Goal: Entertainment & Leisure: Consume media (video, audio)

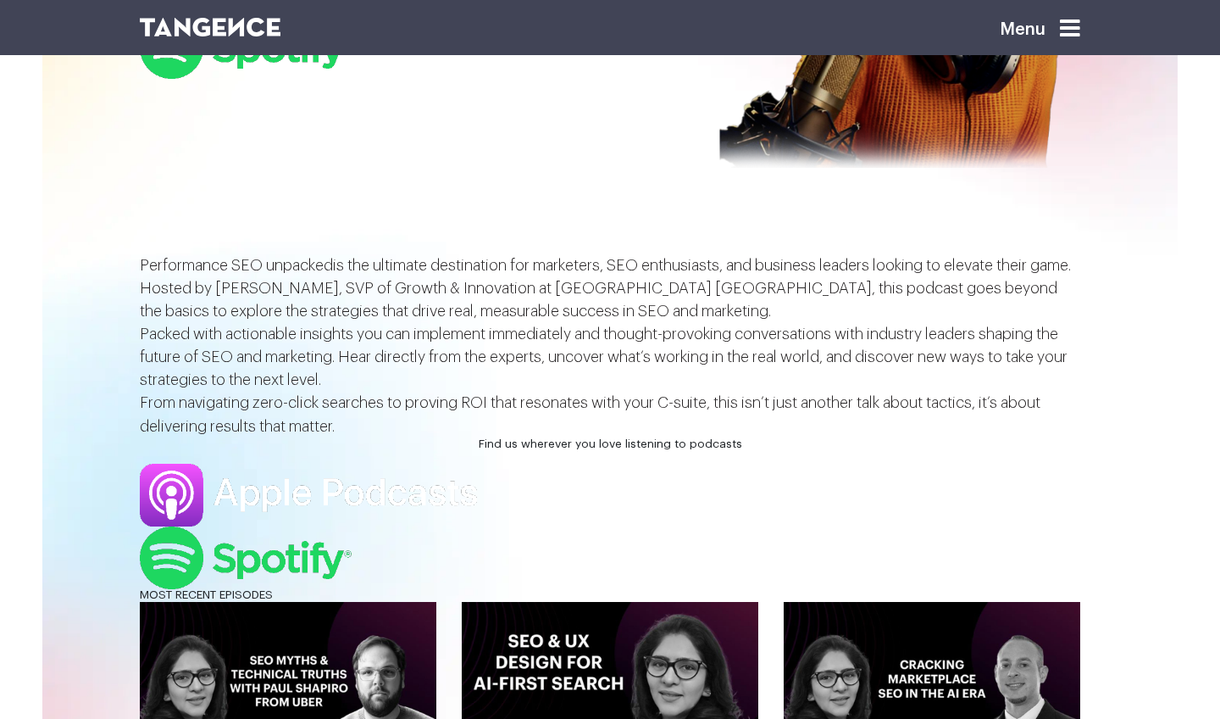
scroll to position [254, 0]
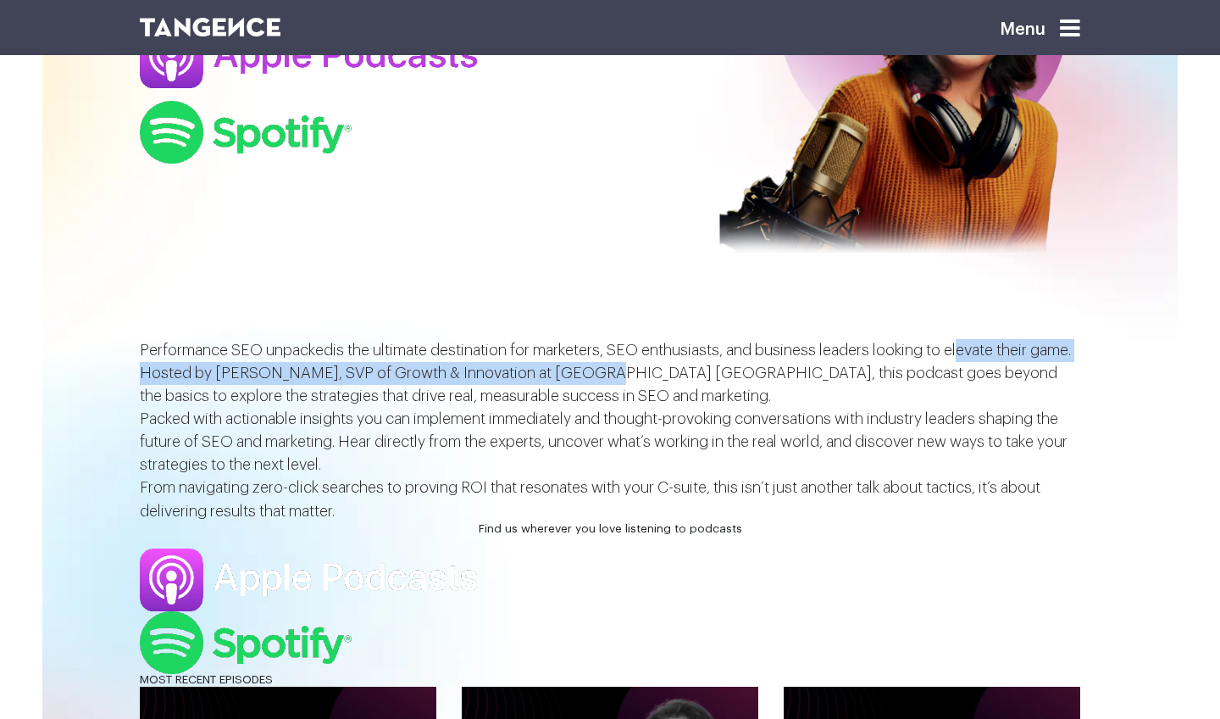
click at [657, 408] on p "Performance SEO unpacked is the ultimate destination for marketers, SEO enthusi…" at bounding box center [610, 373] width 941 height 69
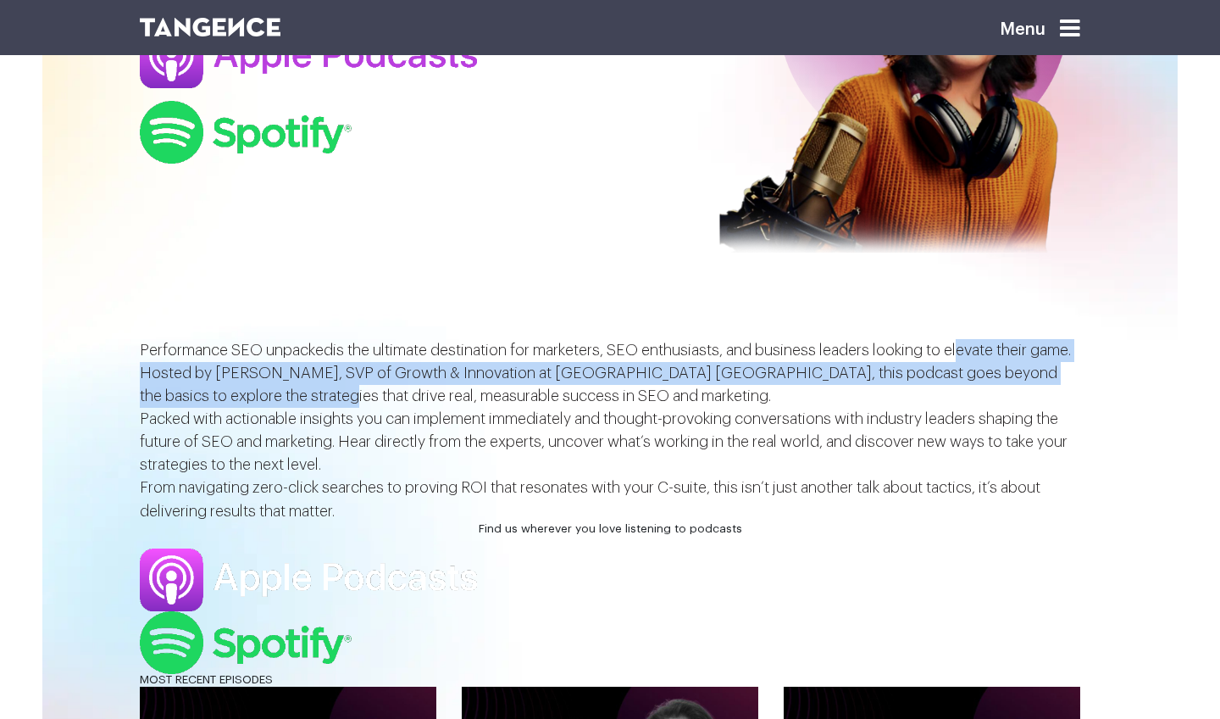
scroll to position [0, 0]
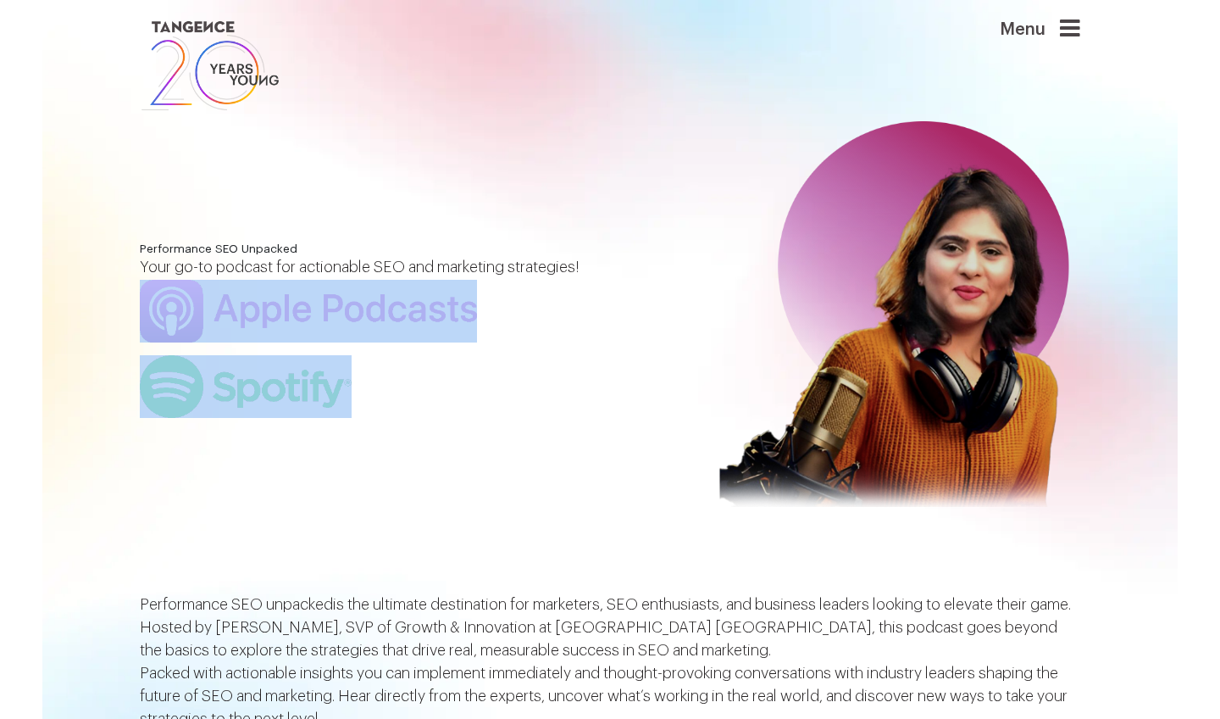
click at [595, 558] on div "Performance SEO Unpacked Your go-to podcast for actionable SEO and marketing st…" at bounding box center [610, 330] width 966 height 627
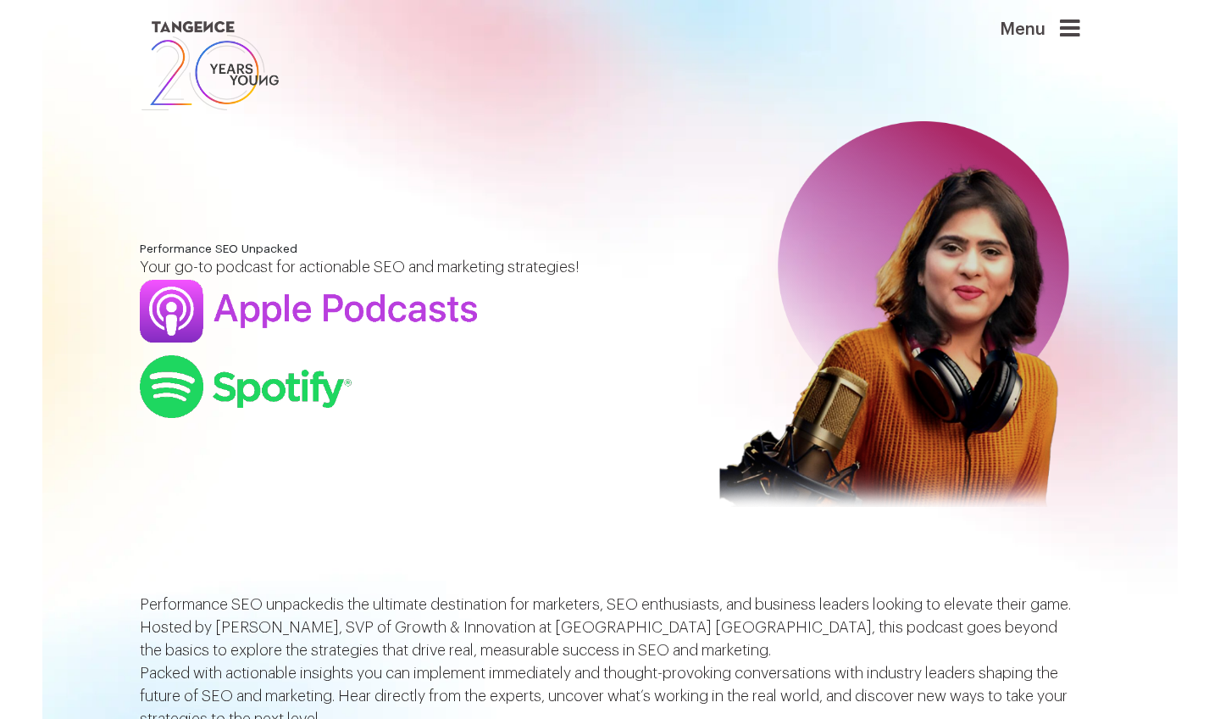
click at [599, 518] on div "Performance SEO Unpacked Your go-to podcast for actionable SEO and marketing st…" at bounding box center [610, 330] width 966 height 627
click at [602, 497] on div "Performance SEO Unpacked Your go-to podcast for actionable SEO and marketing st…" at bounding box center [610, 330] width 966 height 627
click at [602, 492] on div "Performance SEO Unpacked Your go-to podcast for actionable SEO and marketing st…" at bounding box center [610, 330] width 966 height 627
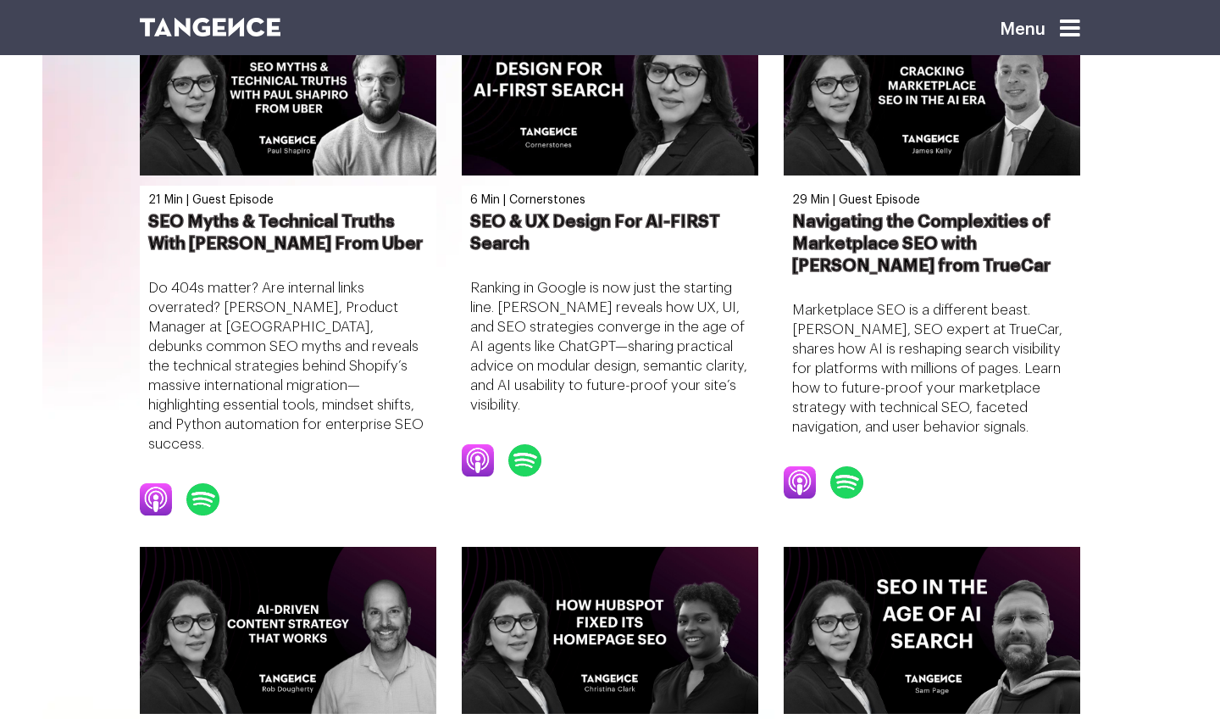
scroll to position [1271, 0]
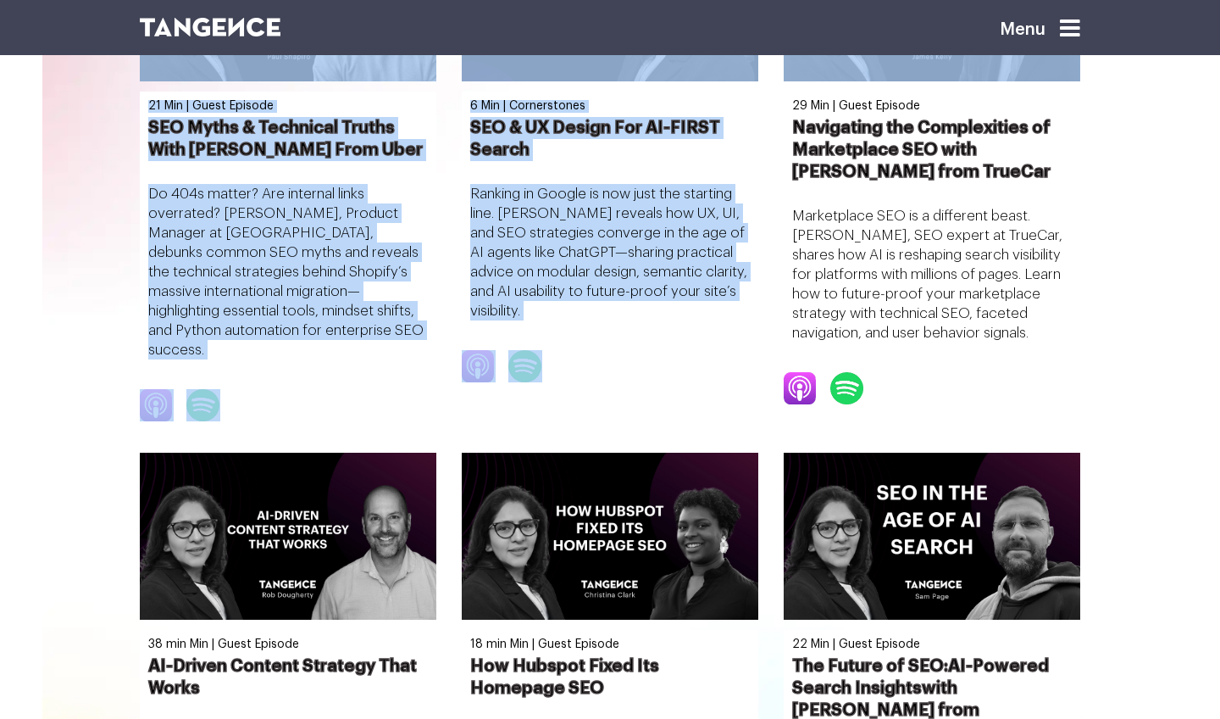
scroll to position [772, 0]
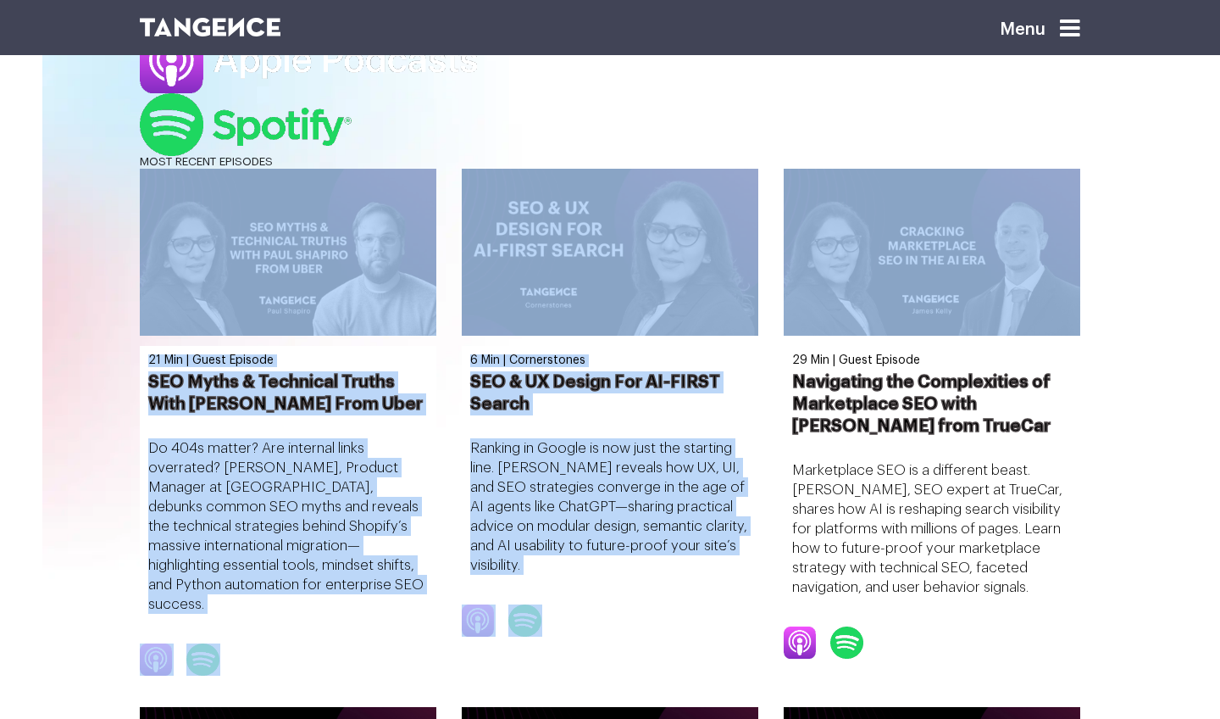
click at [1157, 156] on section "Find us wherever you love listening to podcasts" at bounding box center [610, 80] width 1220 height 151
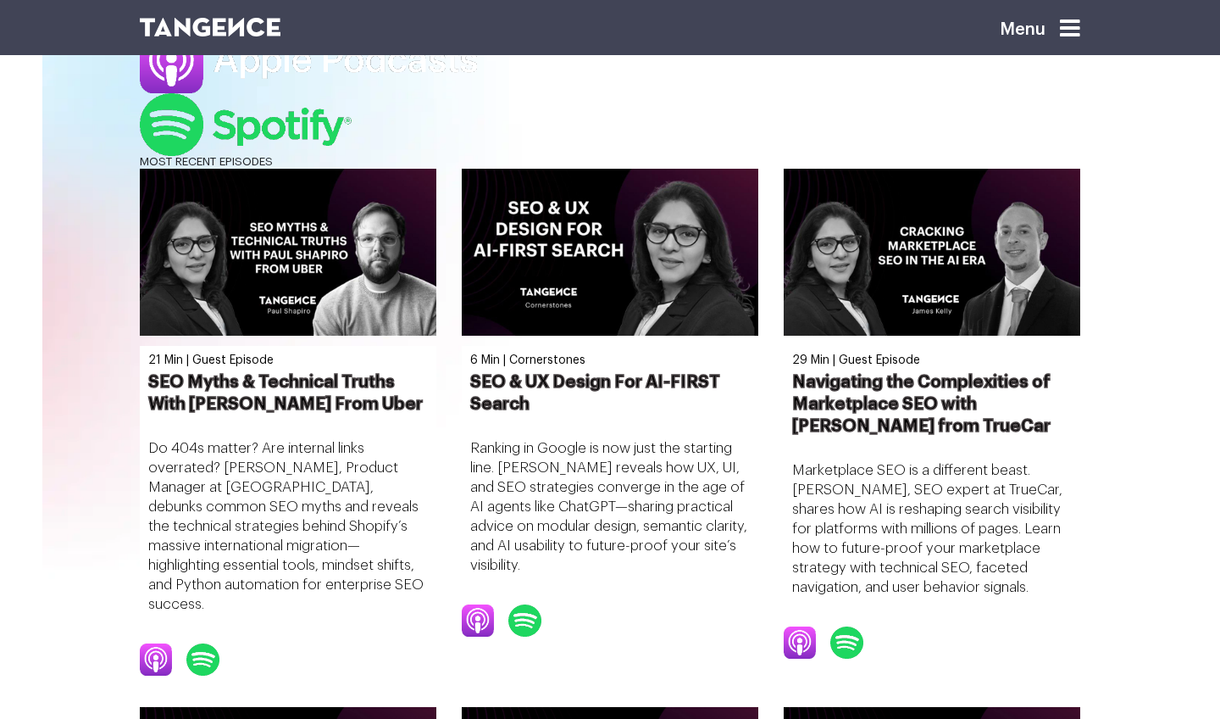
scroll to position [348, 0]
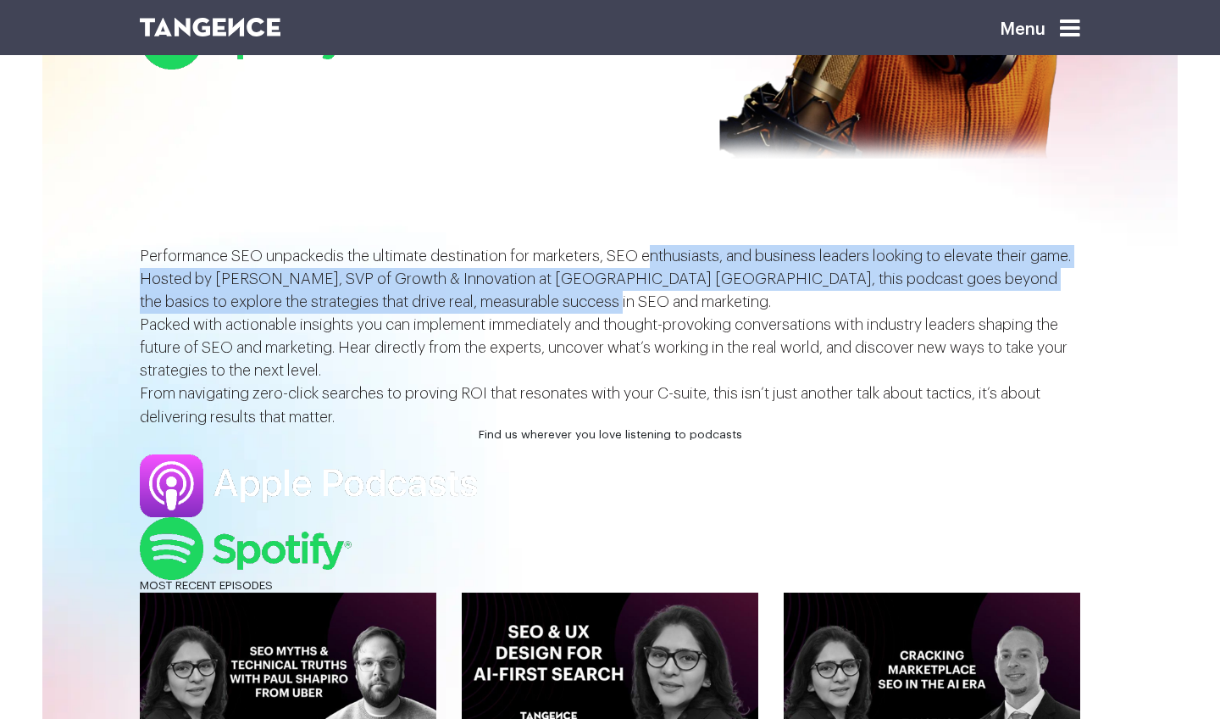
click at [139, 315] on div "Performance SEO unpacked is the ultimate destination for marketers, SEO enthusi…" at bounding box center [610, 337] width 966 height 184
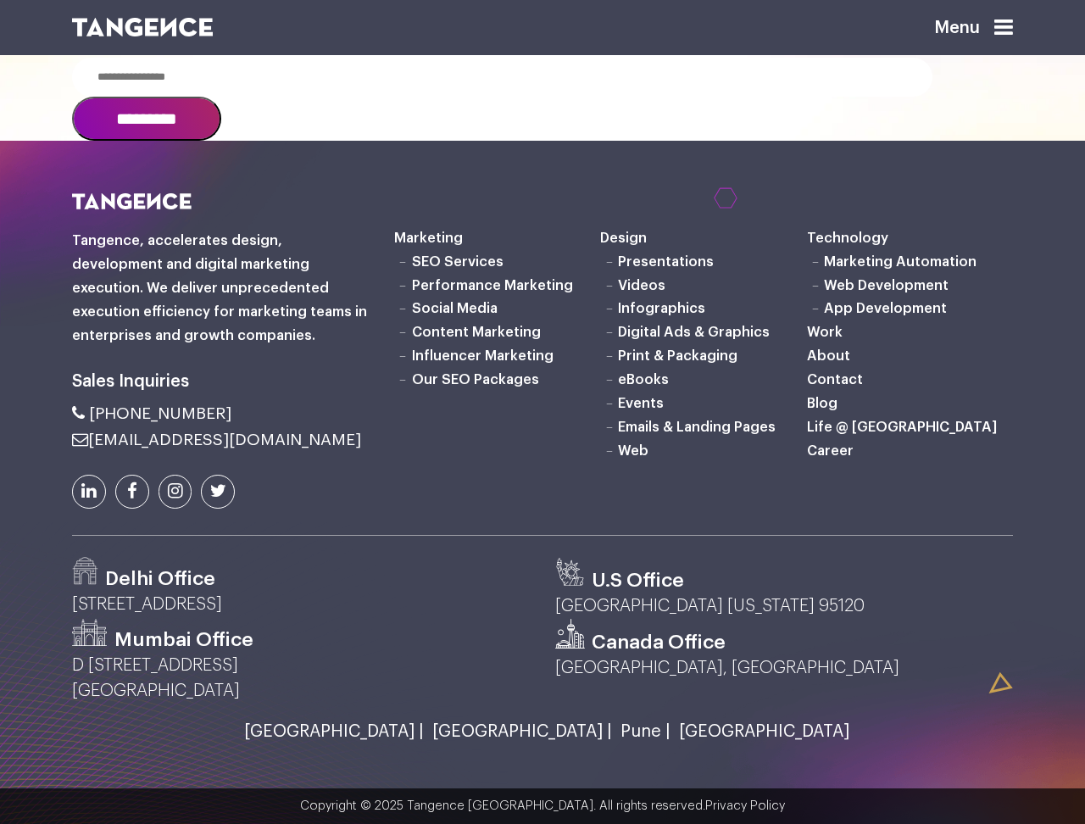
scroll to position [2571, 0]
click at [557, 469] on div at bounding box center [542, 482] width 1085 height 683
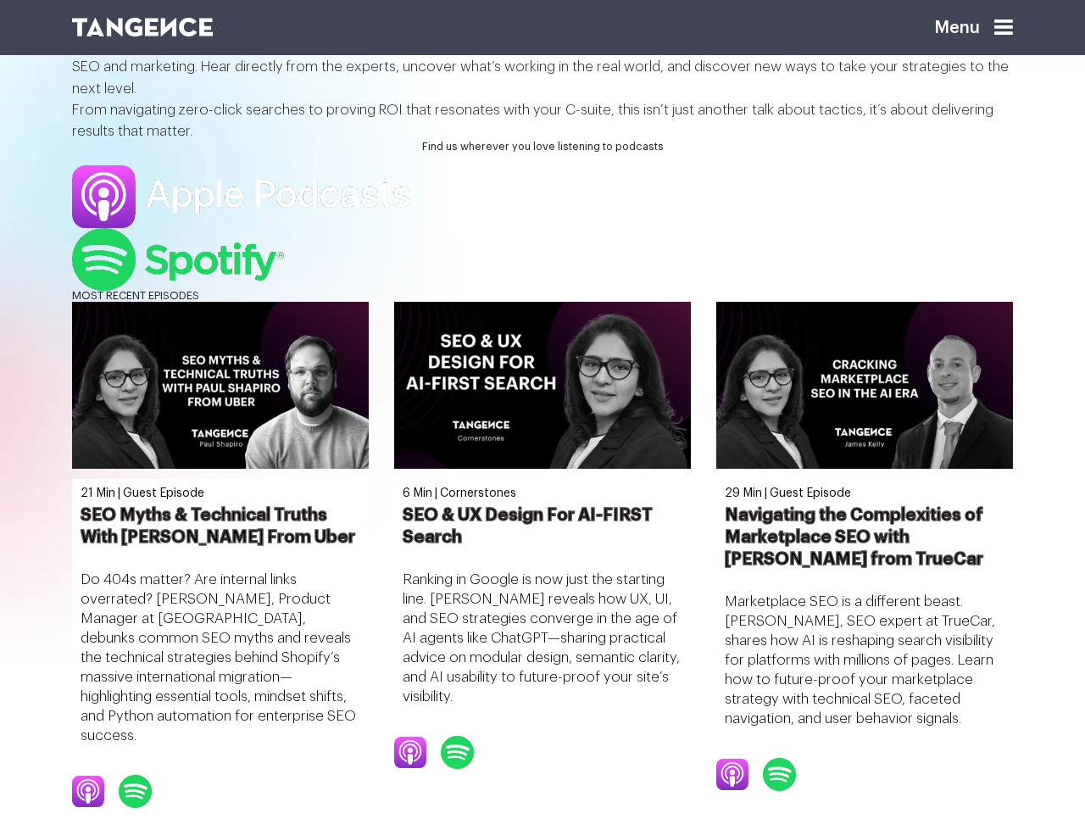
scroll to position [537, 0]
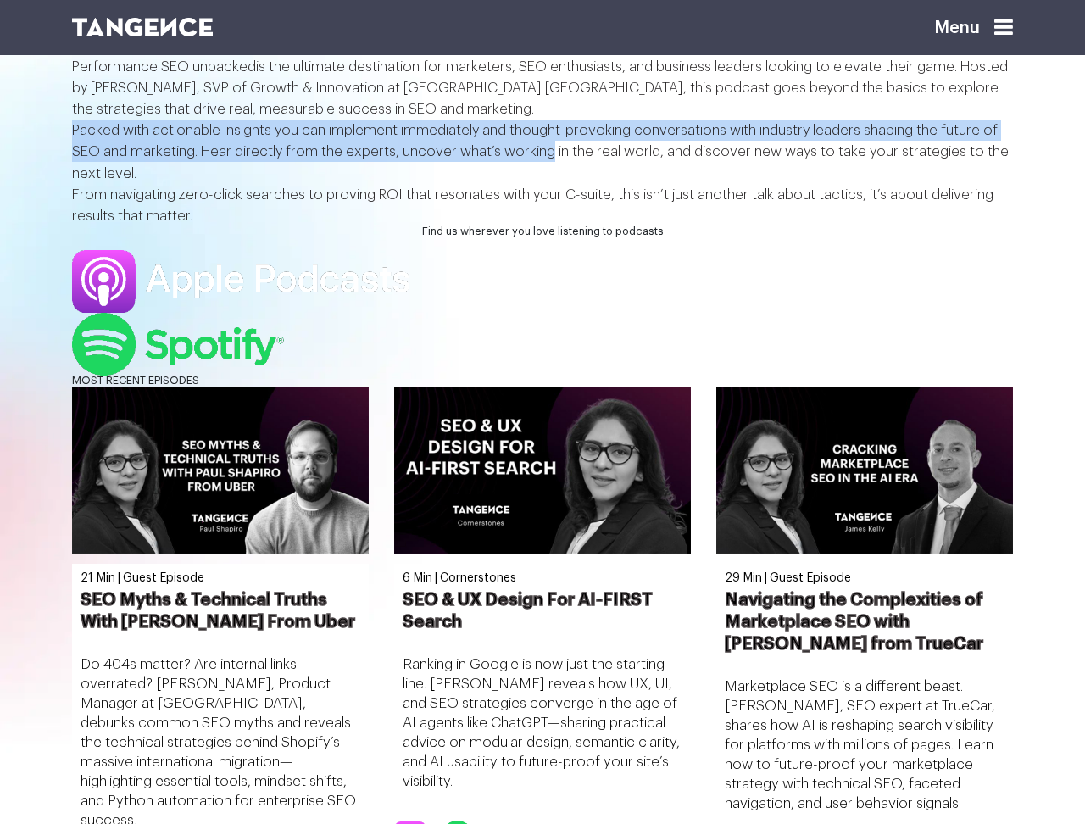
click at [794, 183] on p "Packed with actionable insights you can implement immediately and thought-provo…" at bounding box center [542, 151] width 941 height 64
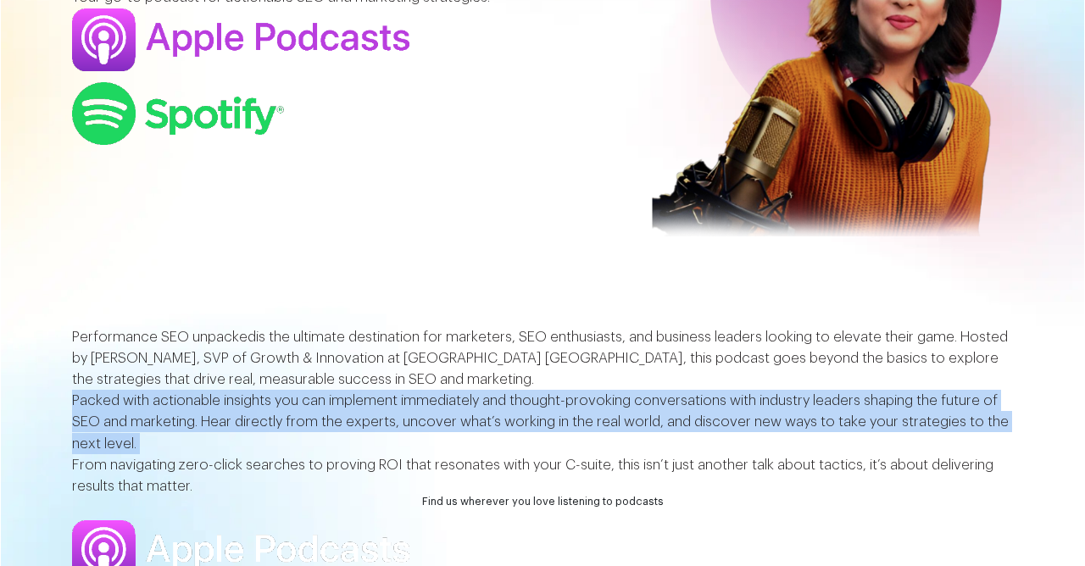
scroll to position [0, 0]
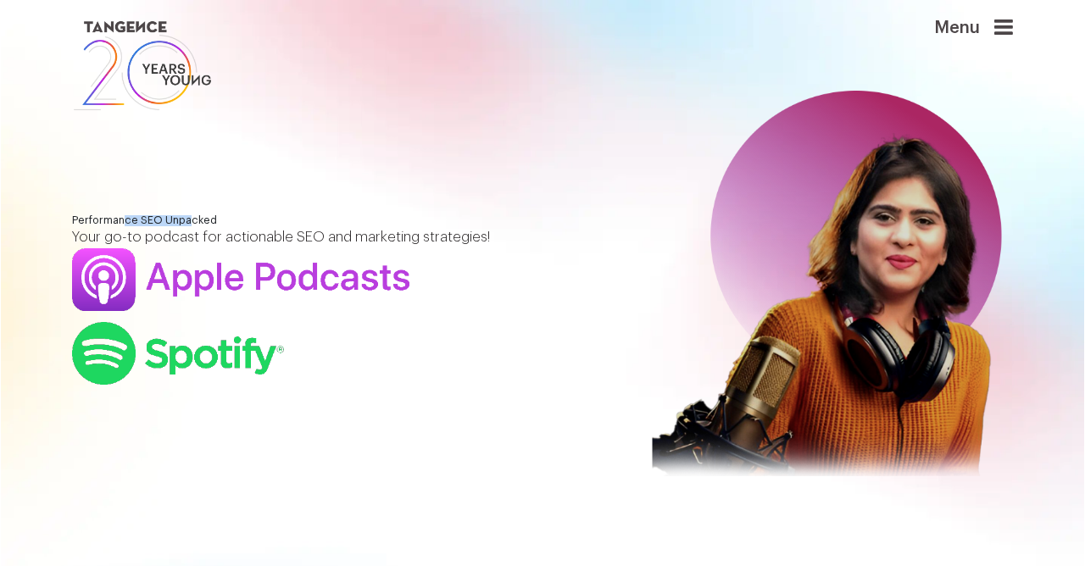
click at [389, 226] on h1 "Performance SEO Unpacked" at bounding box center [341, 220] width 538 height 11
click at [341, 247] on p "Your go-to podcast for actionable SEO and marketing strategies!" at bounding box center [341, 236] width 538 height 21
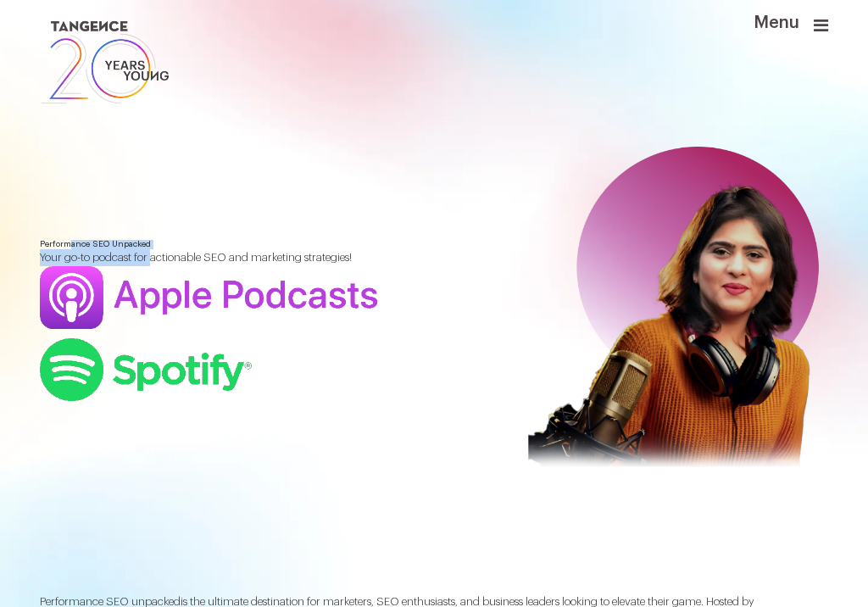
click at [315, 249] on h1 "Performance SEO Unpacked" at bounding box center [264, 244] width 449 height 9
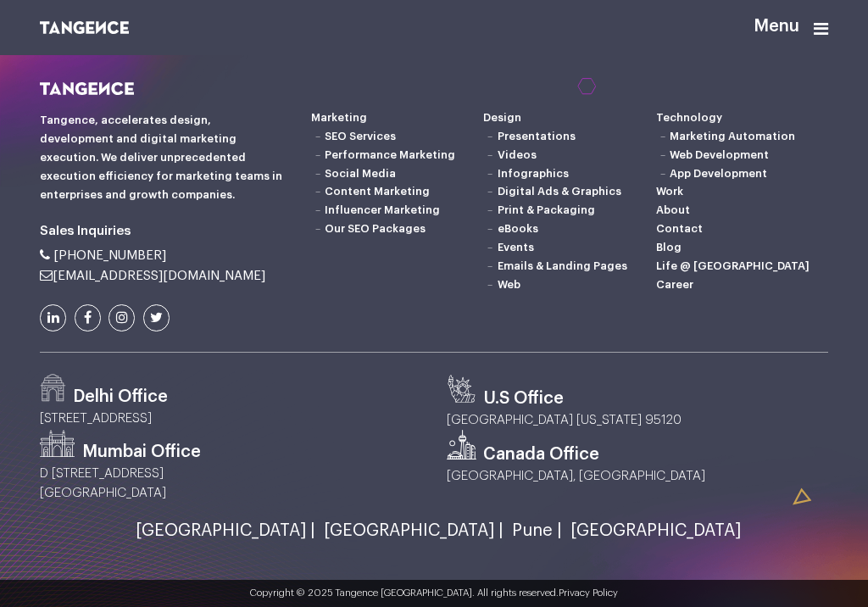
scroll to position [3061, 0]
